Goal: Task Accomplishment & Management: Manage account settings

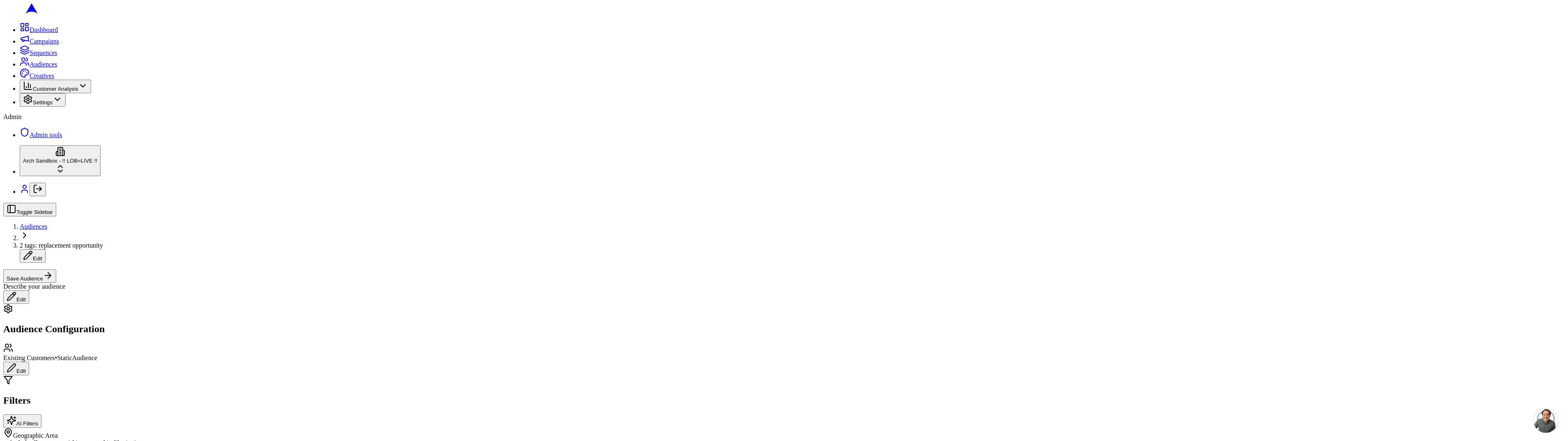
scroll to position [101, 0]
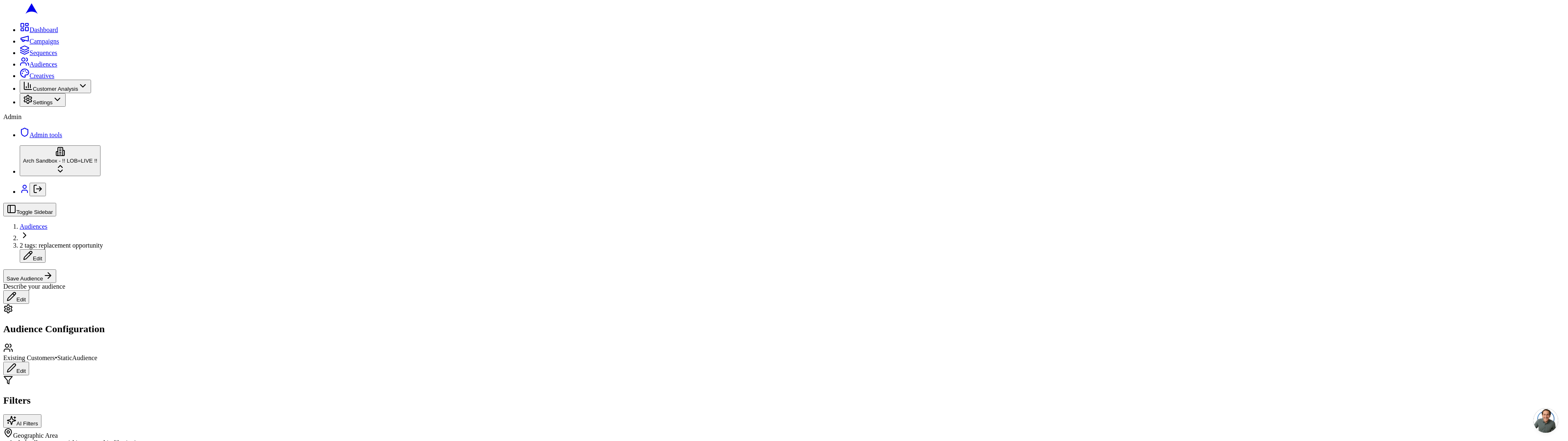
scroll to position [130, 0]
click at [47, 223] on span "Audiences" at bounding box center [33, 226] width 28 height 7
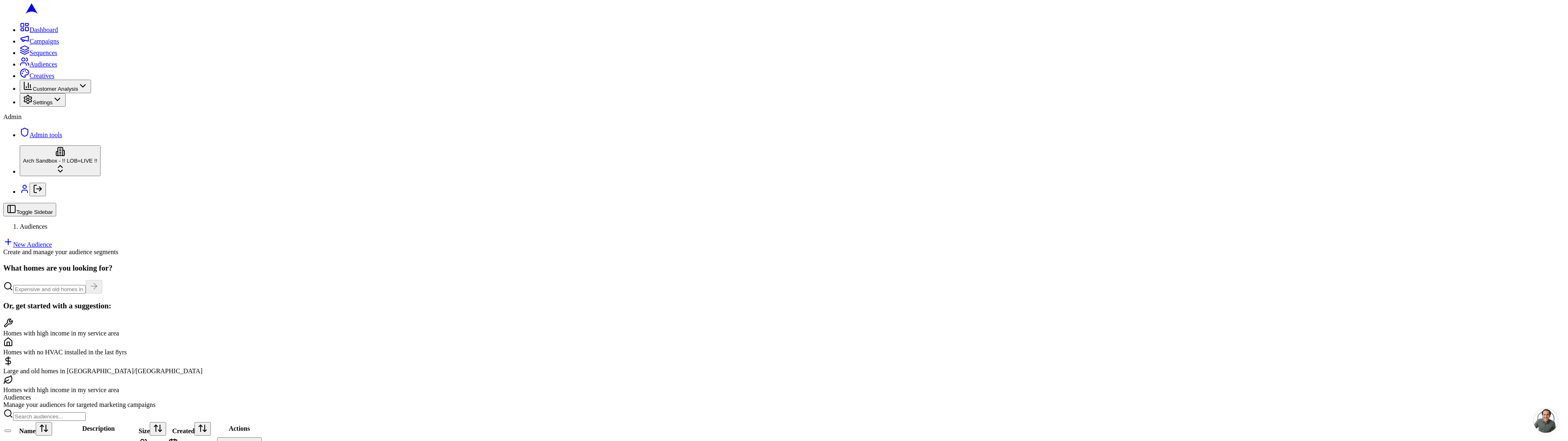
scroll to position [278, 0]
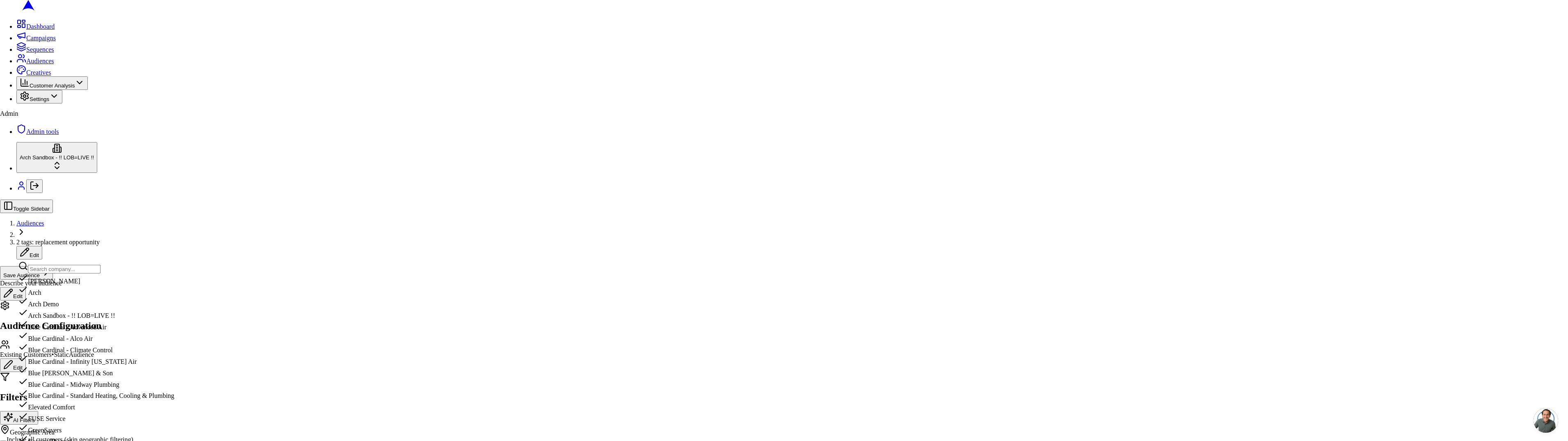
click at [52, 270] on input "text" at bounding box center [64, 269] width 72 height 9
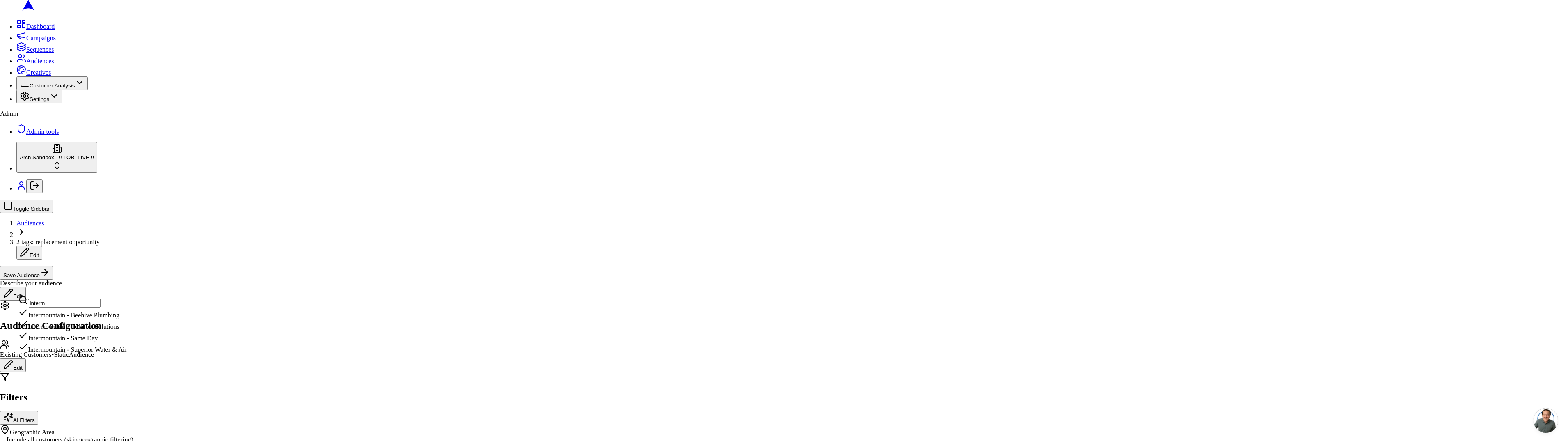
type input "interm"
click at [70, 353] on div "Intermountain - Superior Water & Air" at bounding box center [72, 347] width 109 height 12
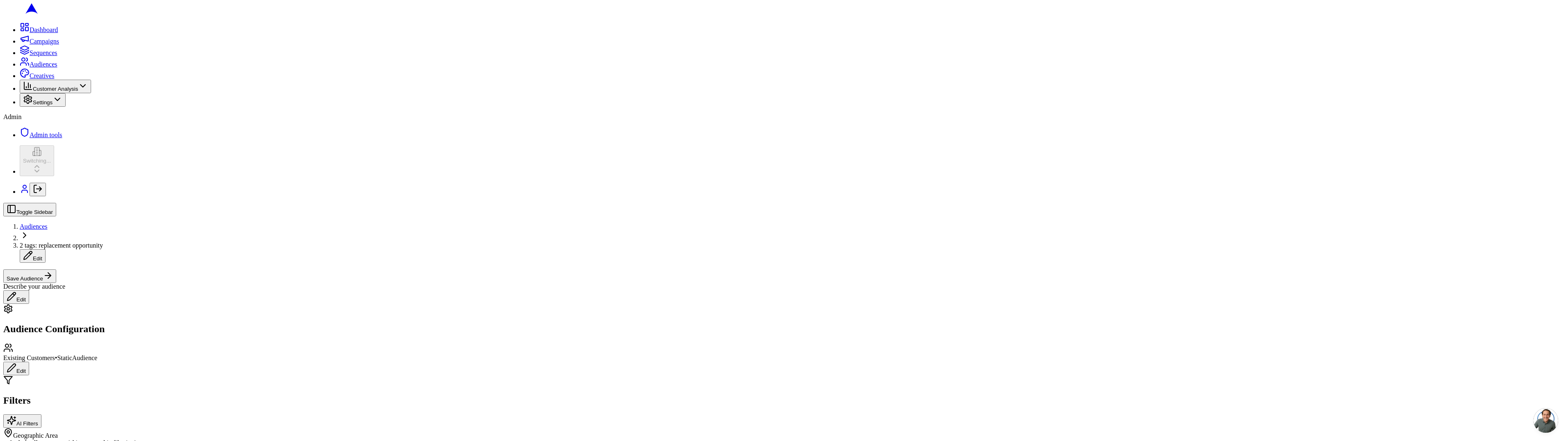
scroll to position [96, 0]
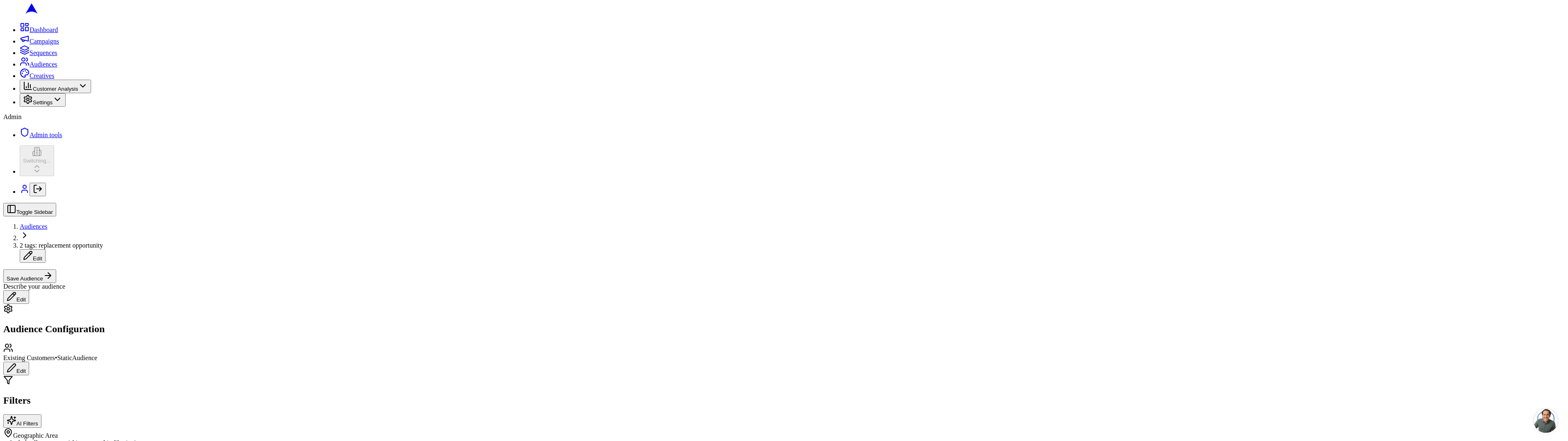
type input "repl"
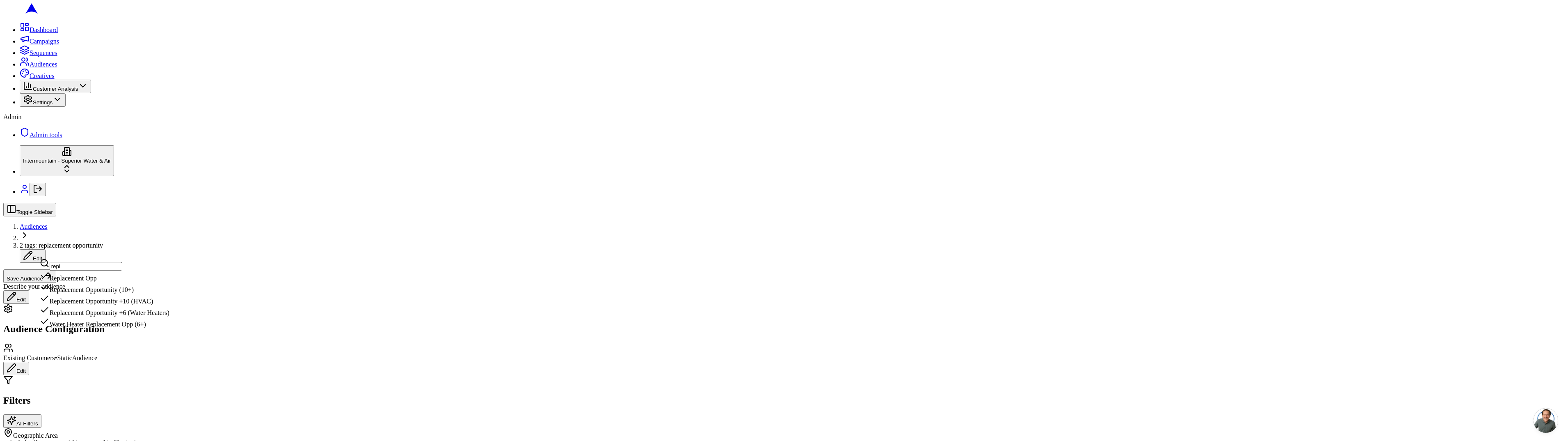
click at [167, 294] on div "Replacement Opportunity (10+)" at bounding box center [104, 288] width 130 height 12
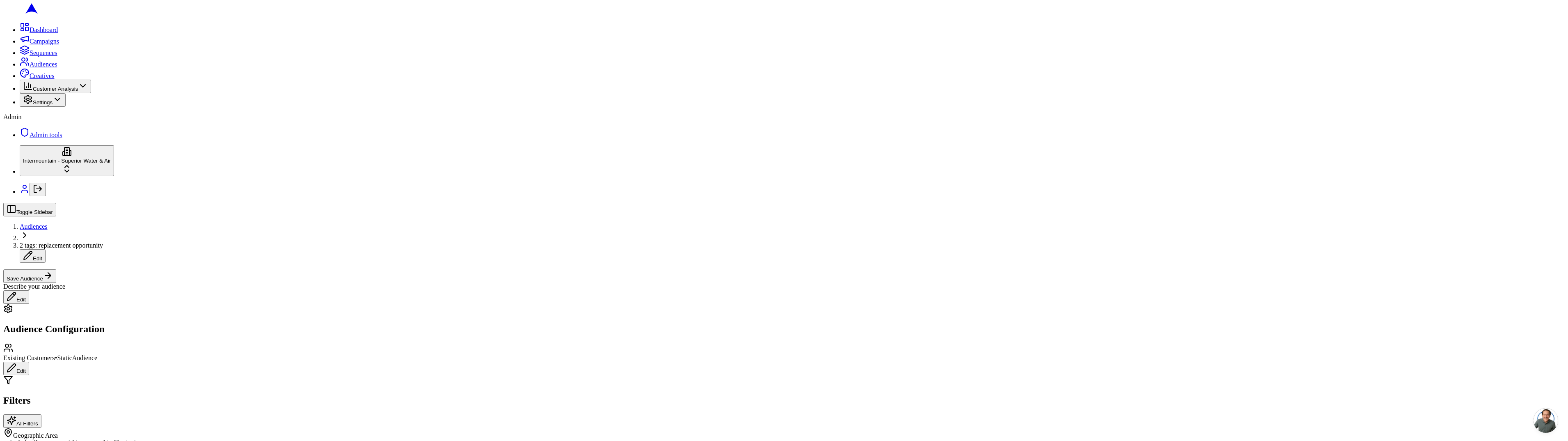
type input "repla"
click at [169, 297] on div "Replacement Opportunity +10 (HVAC)" at bounding box center [104, 291] width 130 height 12
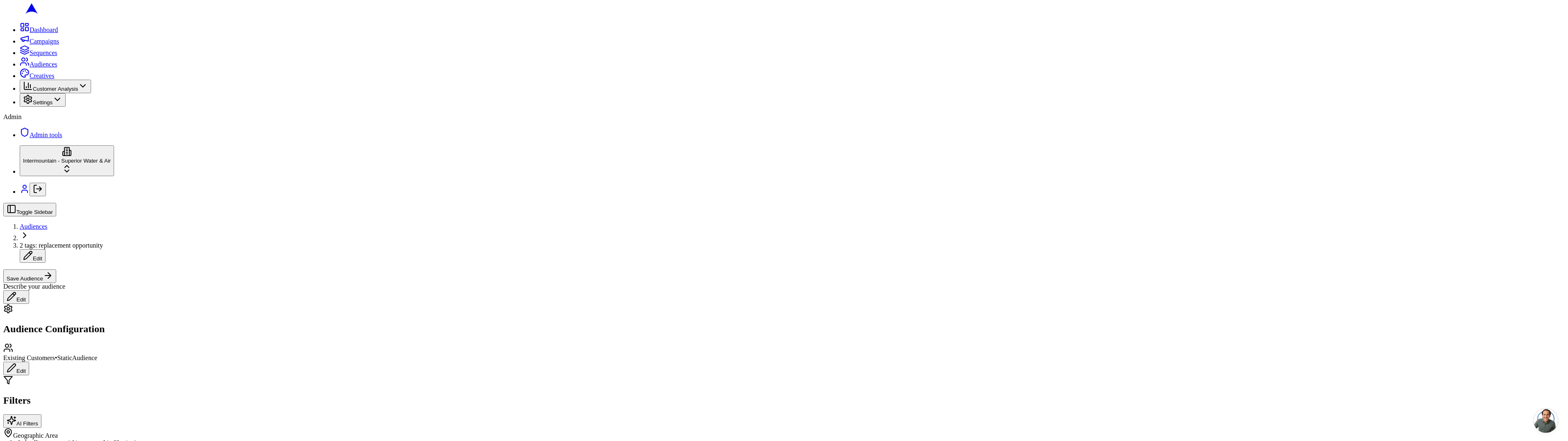
type input "hvac"
click at [125, 294] on div "SLC - HVAC - Install" at bounding box center [82, 291] width 85 height 12
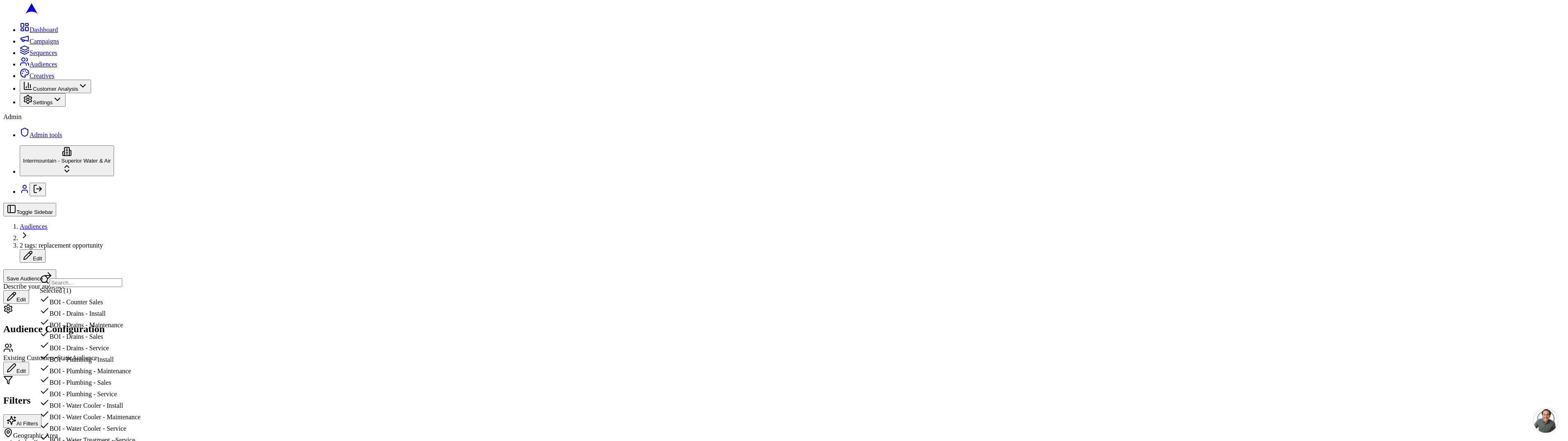
click at [19, 196] on div "Dashboard Campaigns Sequences Audiences Creatives Customer Analysis Settings Ad…" at bounding box center [783, 99] width 1561 height 193
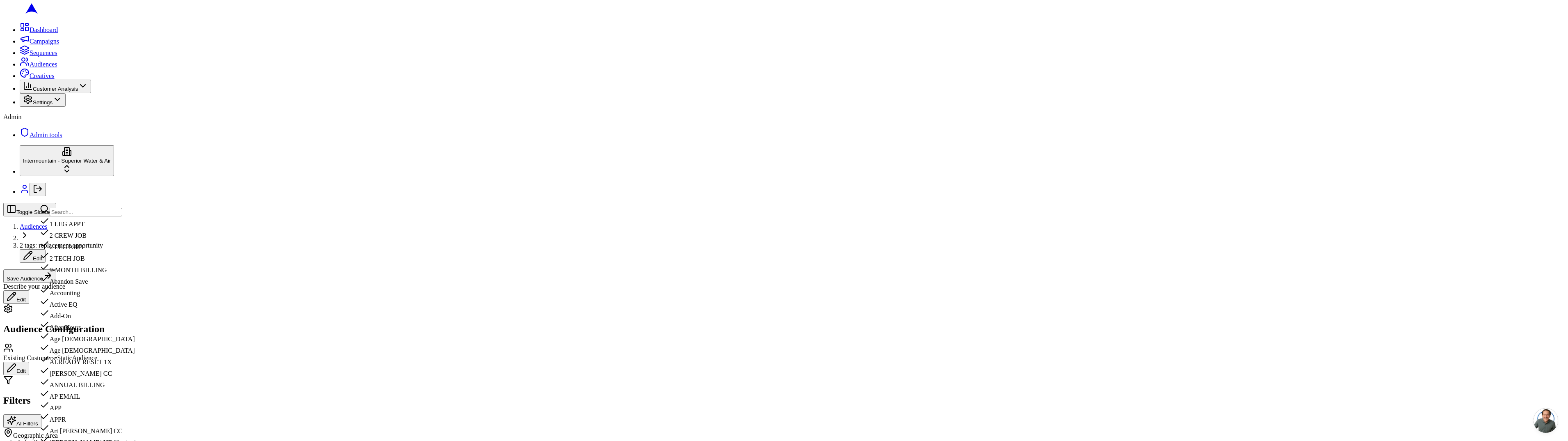
click at [122, 214] on input "text" at bounding box center [86, 212] width 72 height 9
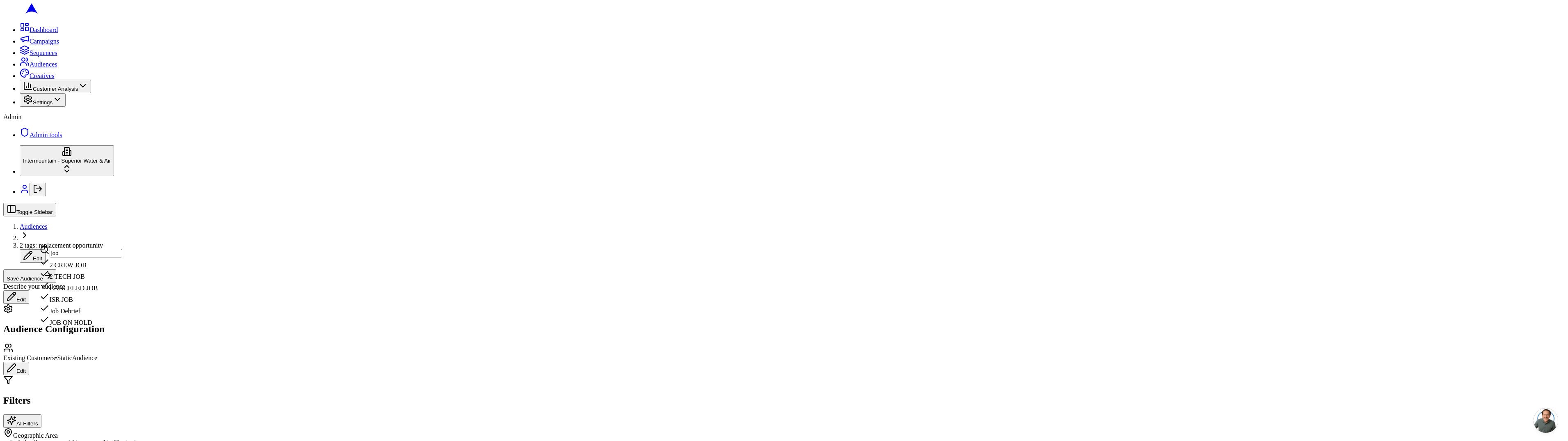
type input "job"
click at [122, 326] on div "JOB ON HOLD" at bounding box center [80, 320] width 82 height 12
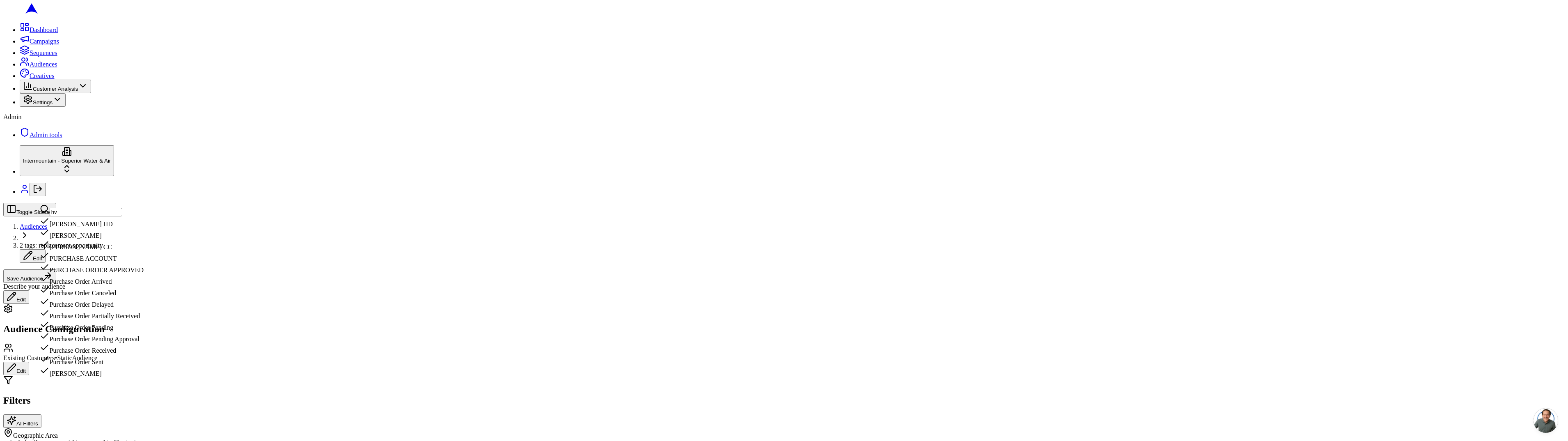
scroll to position [0, 0]
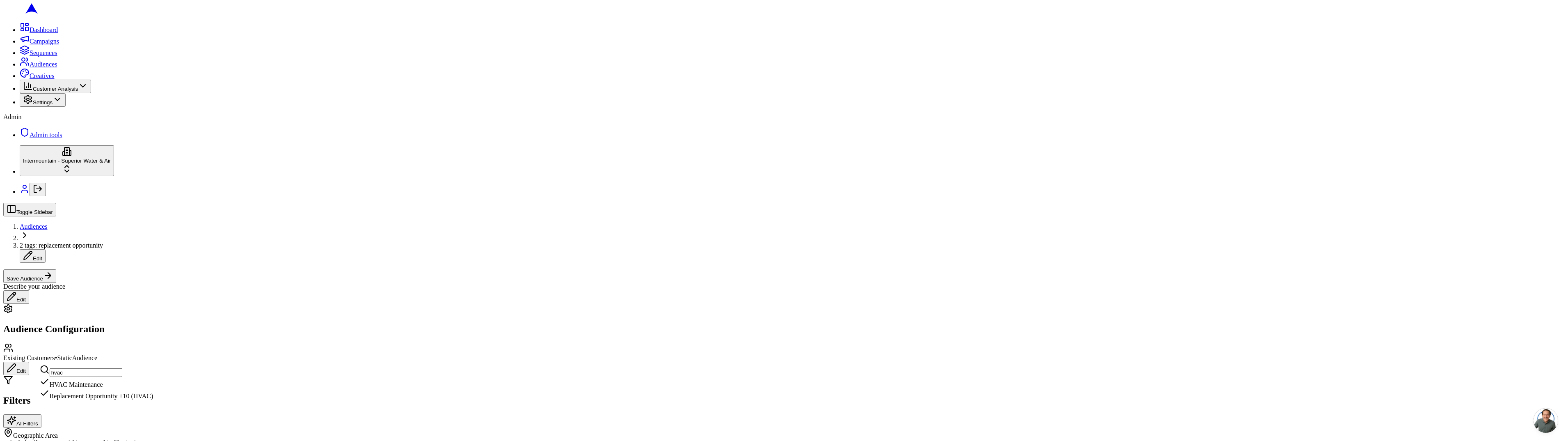
type input "hvac"
click at [137, 400] on div "Replacement Opportunity +10 (HVAC)" at bounding box center [96, 394] width 114 height 12
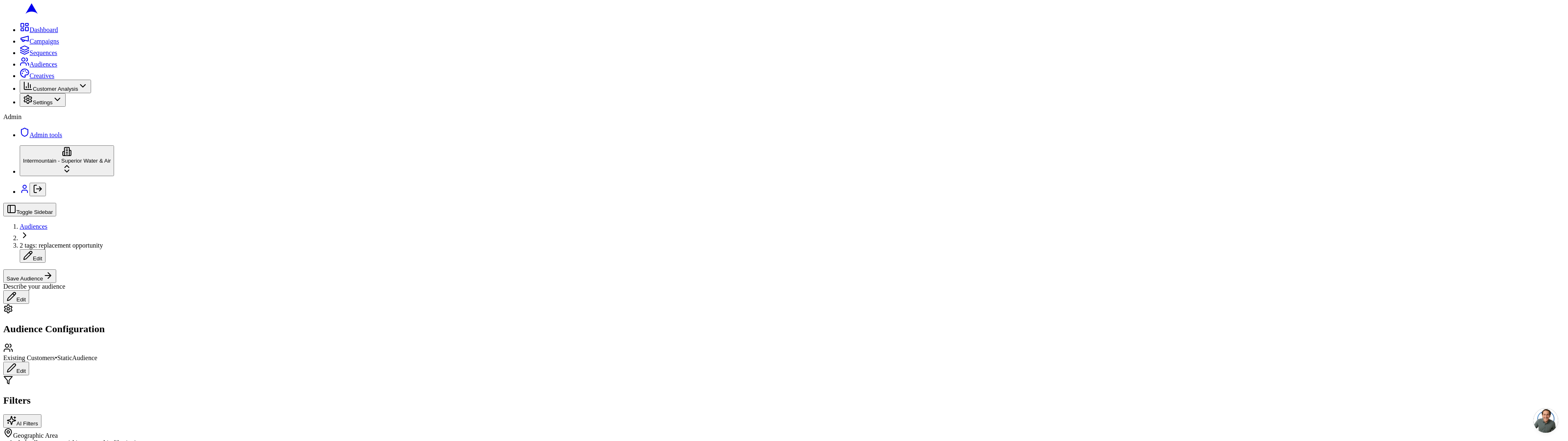
type input "10"
click at [134, 397] on div "Replacement Opportunity (10+)" at bounding box center [86, 392] width 94 height 12
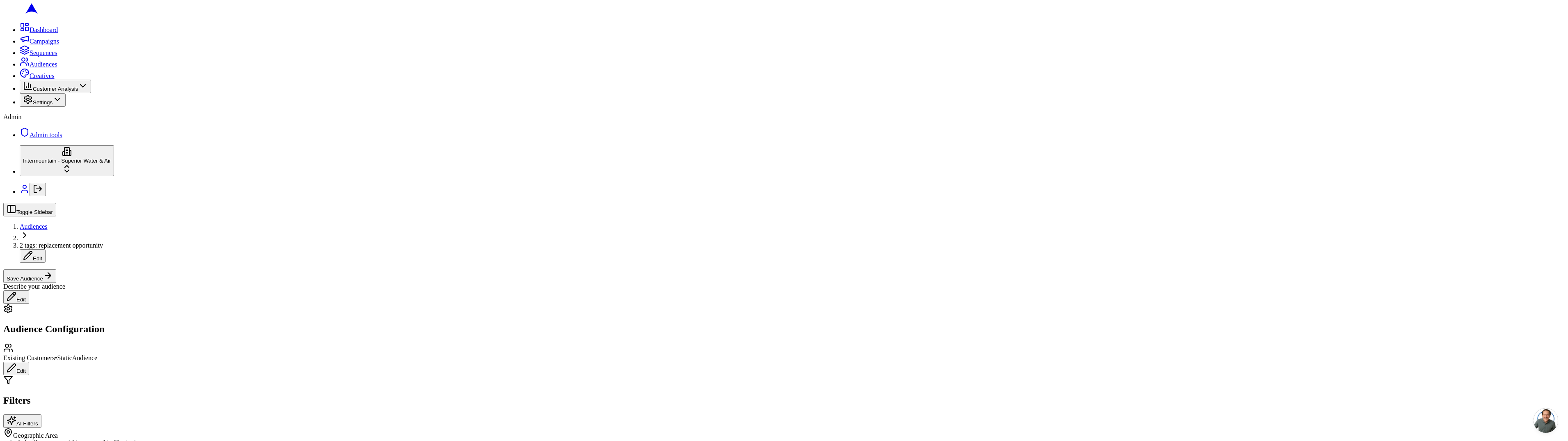
scroll to position [191, 0]
type input "hvac"
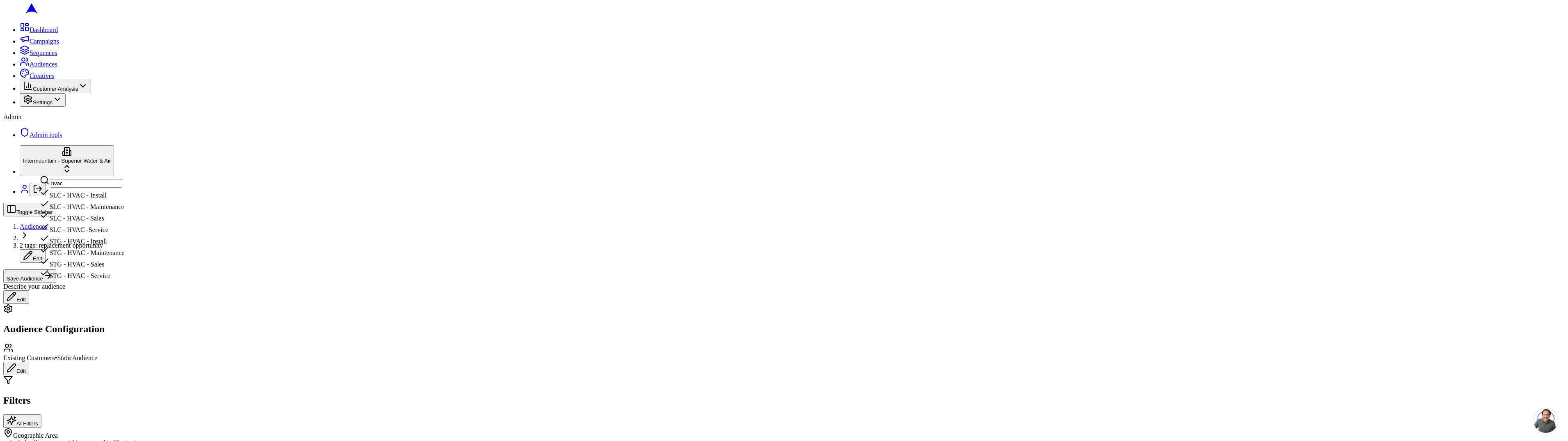
click at [125, 199] on div "SLC - HVAC - Install" at bounding box center [82, 193] width 85 height 12
